Goal: Task Accomplishment & Management: Manage account settings

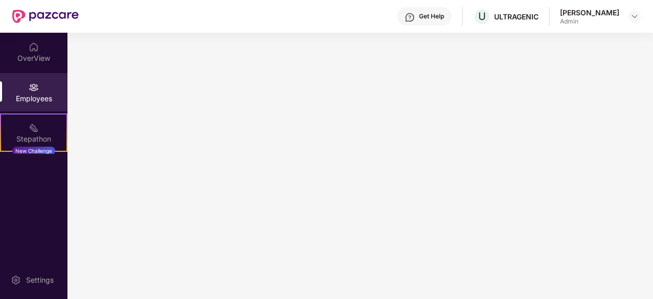
click at [28, 19] on img at bounding box center [45, 16] width 66 height 13
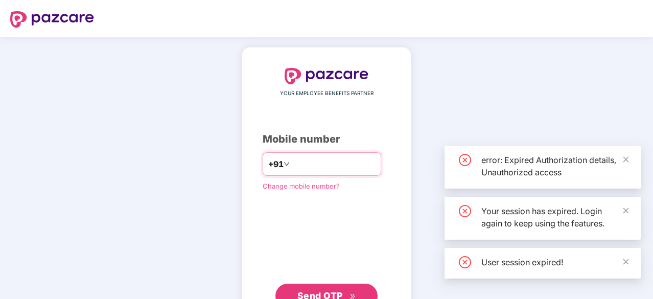
click at [309, 160] on input "number" at bounding box center [334, 164] width 84 height 16
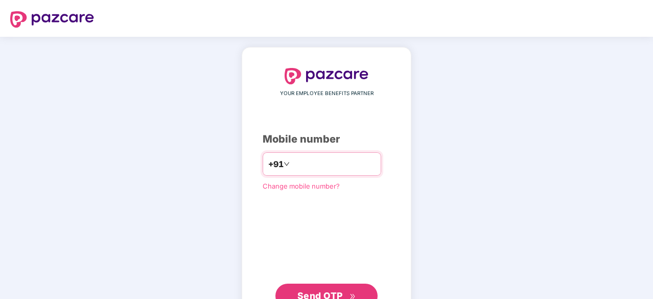
click at [302, 166] on input "number" at bounding box center [334, 164] width 84 height 16
type input "**********"
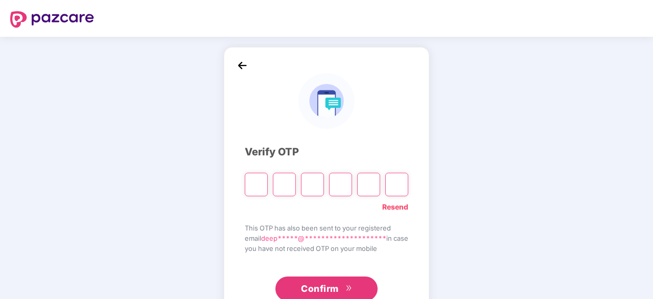
type input "*"
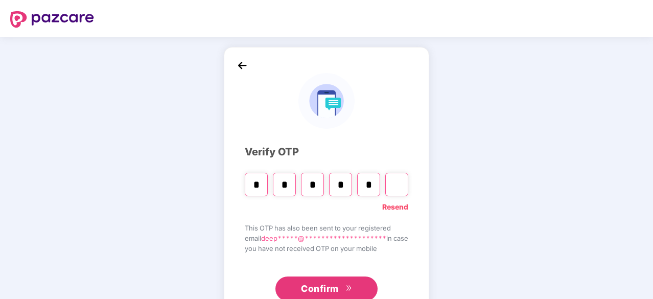
type input "*"
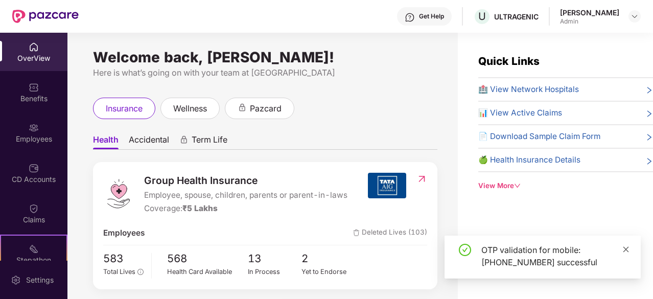
click at [627, 249] on icon "close" at bounding box center [627, 249] width 6 height 6
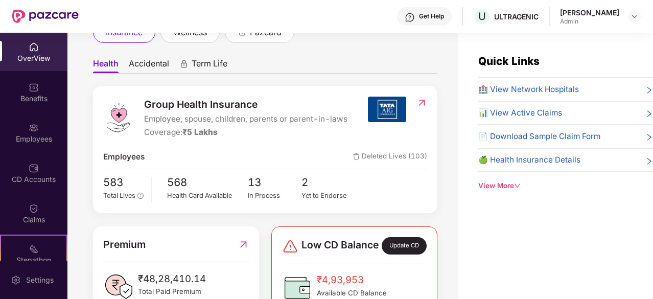
scroll to position [127, 0]
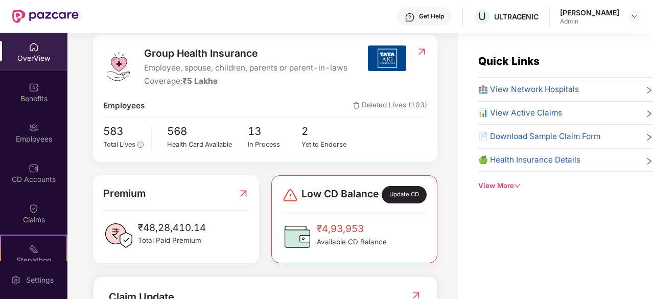
click at [278, 177] on div "Group Health Insurance Employee, spouse, children, parents or parent-in-laws Co…" at bounding box center [265, 257] width 345 height 444
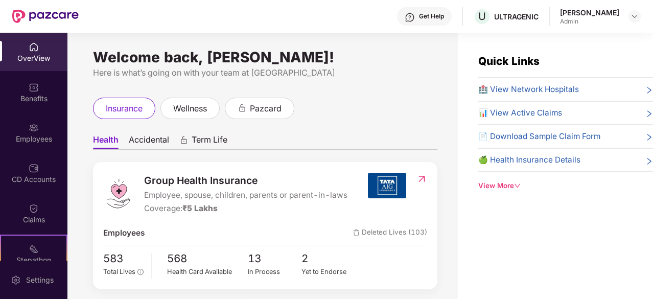
scroll to position [204, 0]
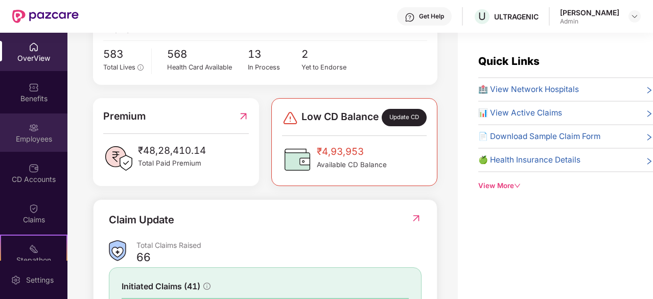
click at [29, 138] on div "Employees" at bounding box center [33, 139] width 67 height 10
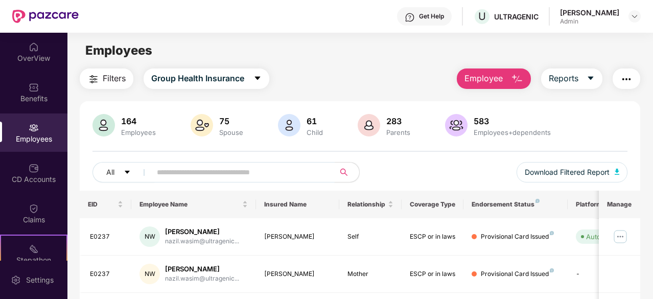
click at [180, 177] on input "text" at bounding box center [239, 172] width 164 height 15
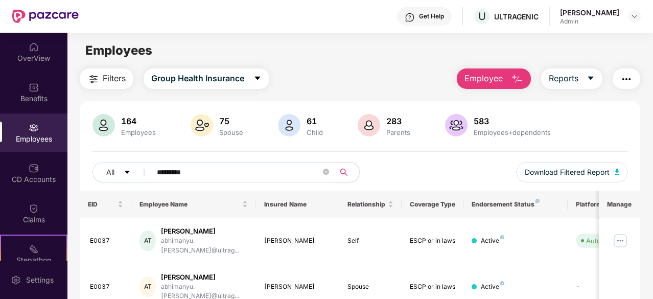
type input "*********"
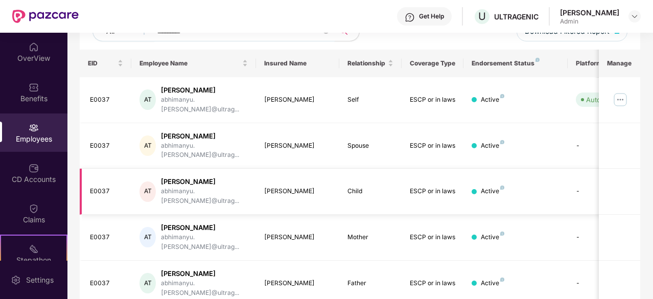
click at [263, 174] on td "[PERSON_NAME]" at bounding box center [297, 192] width 83 height 46
click at [314, 187] on div "[PERSON_NAME]" at bounding box center [297, 192] width 67 height 10
click at [577, 169] on td "-" at bounding box center [604, 192] width 73 height 46
click at [287, 187] on div "[PERSON_NAME]" at bounding box center [297, 192] width 67 height 10
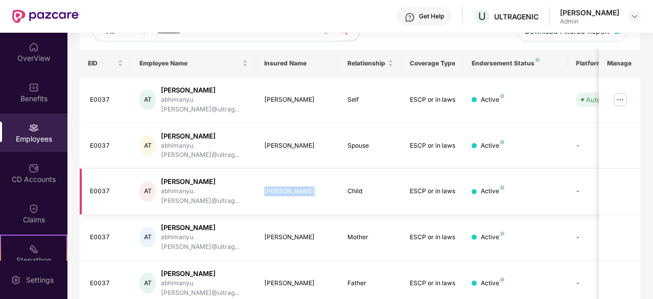
drag, startPoint x: 263, startPoint y: 169, endPoint x: 308, endPoint y: 167, distance: 44.5
click at [308, 169] on td "[PERSON_NAME]" at bounding box center [297, 192] width 83 height 46
copy div "[PERSON_NAME]"
click at [286, 271] on div "EID Employee Name Insured Name Relationship Coverage Type Endorsement Status Pl…" at bounding box center [360, 196] width 561 height 293
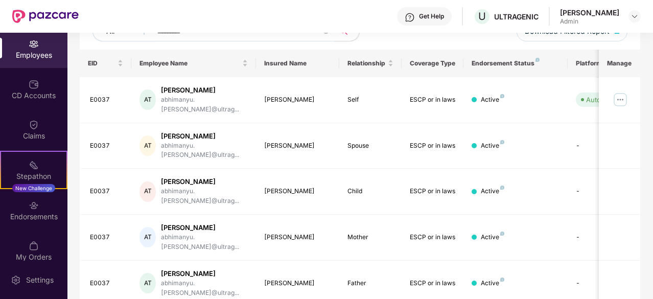
scroll to position [95, 0]
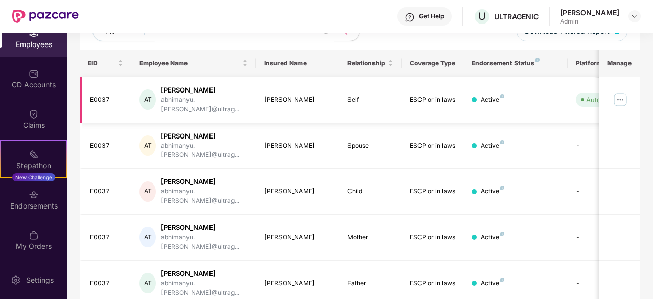
click at [618, 98] on img at bounding box center [620, 100] width 16 height 16
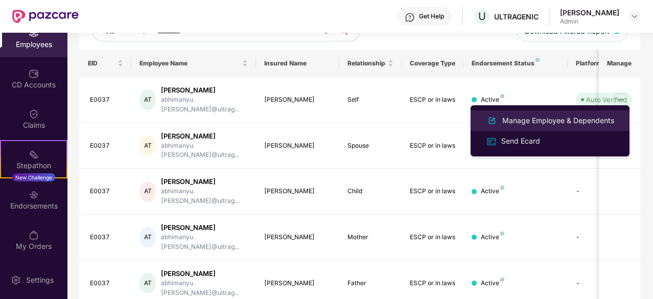
click at [539, 126] on div "Manage Employee & Dependents" at bounding box center [550, 121] width 132 height 12
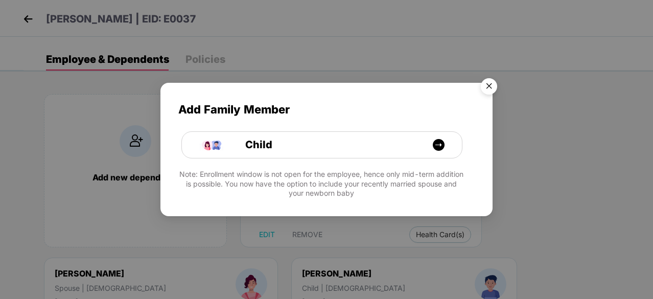
click at [493, 84] on img "Close" at bounding box center [489, 88] width 29 height 29
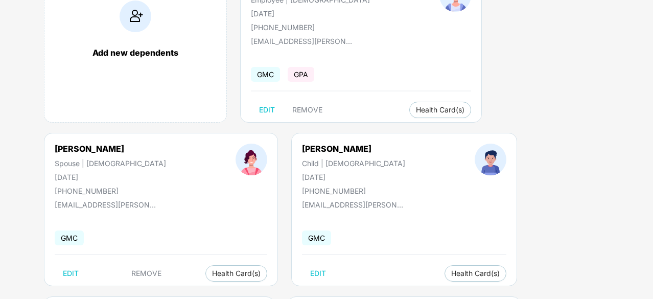
scroll to position [137, 0]
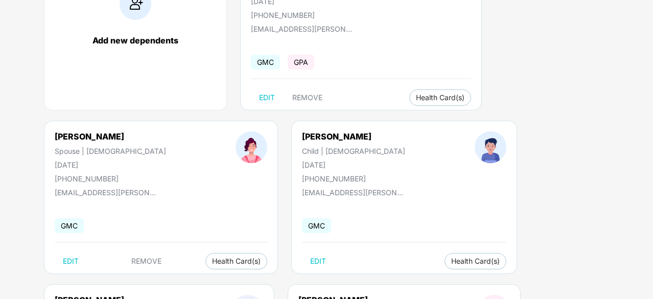
click at [11, 121] on body "[PERSON_NAME] | EID: E0037 Employee & Dependents Policies Add new dependents [P…" at bounding box center [326, 12] width 653 height 299
drag, startPoint x: 53, startPoint y: 134, endPoint x: 116, endPoint y: 134, distance: 62.4
click at [267, 134] on div "[PERSON_NAME] Child | [DEMOGRAPHIC_DATA] [DATE] [PHONE_NUMBER]" at bounding box center [353, 157] width 173 height 52
copy div "[PERSON_NAME]"
click at [226, 115] on div "Add new dependents [PERSON_NAME] Employee | [DEMOGRAPHIC_DATA] [DATE] [PHONE_NU…" at bounding box center [339, 202] width 630 height 521
